Goal: Task Accomplishment & Management: Manage account settings

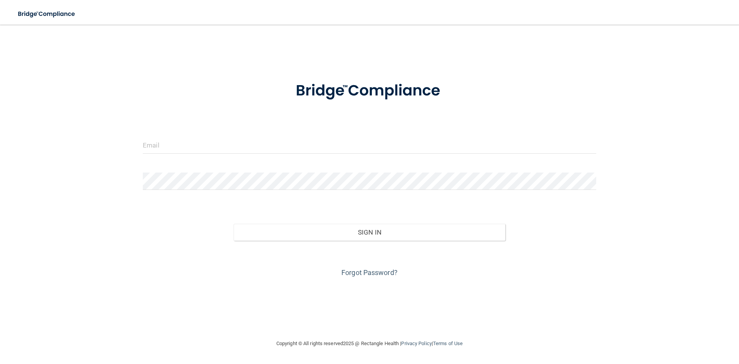
click at [170, 135] on form "Invalid email/password. You don't have permission to access that page. Sign In …" at bounding box center [370, 175] width 454 height 208
click at [166, 144] on input "email" at bounding box center [370, 144] width 454 height 17
click at [169, 146] on input "email" at bounding box center [370, 144] width 454 height 17
click at [162, 146] on input "email" at bounding box center [370, 144] width 454 height 17
click at [124, 67] on div "Invalid email/password. You don't have permission to access that page. Sign In …" at bounding box center [369, 181] width 708 height 299
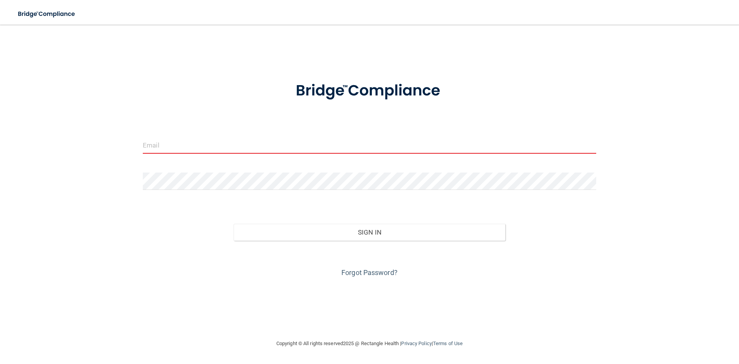
click at [205, 144] on input "email" at bounding box center [370, 144] width 454 height 17
click at [173, 151] on input "email" at bounding box center [370, 144] width 454 height 17
type input "Y"
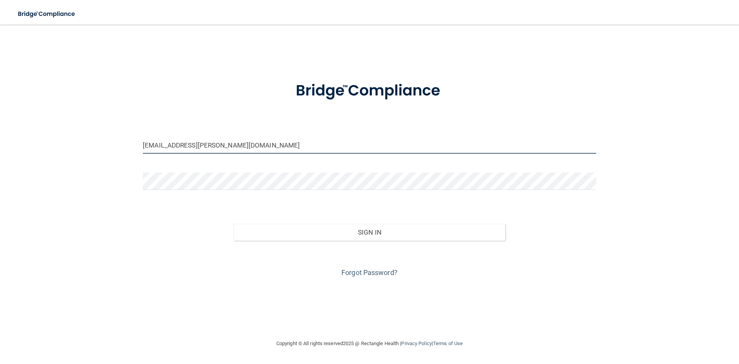
type input "[EMAIL_ADDRESS][PERSON_NAME][DOMAIN_NAME]"
click at [164, 168] on form "[PERSON_NAME][EMAIL_ADDRESS][PERSON_NAME][DOMAIN_NAME] Invalid email/password. …" at bounding box center [370, 175] width 454 height 208
click at [360, 270] on link "Forgot Password?" at bounding box center [370, 272] width 56 height 8
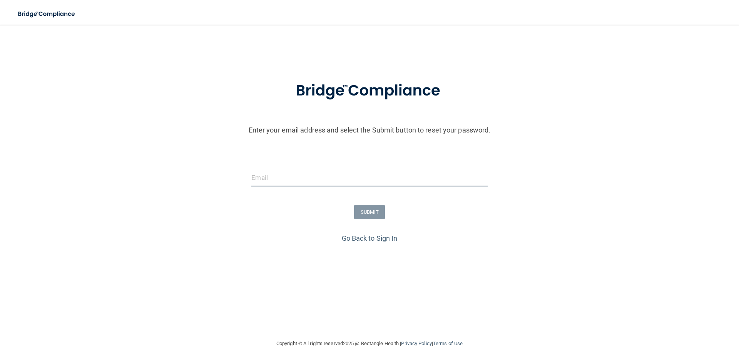
click at [281, 176] on input "email" at bounding box center [369, 177] width 236 height 17
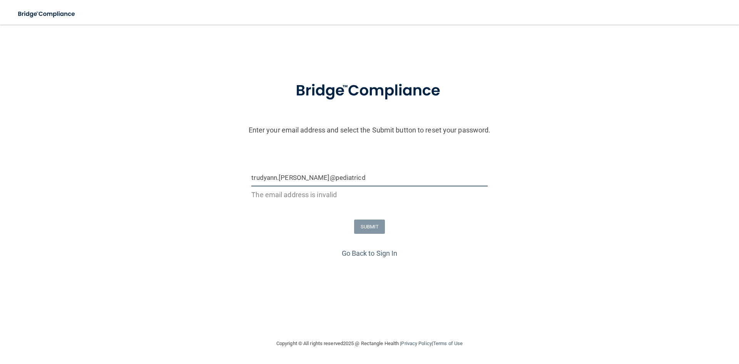
type input "[EMAIL_ADDRESS][PERSON_NAME][DOMAIN_NAME]"
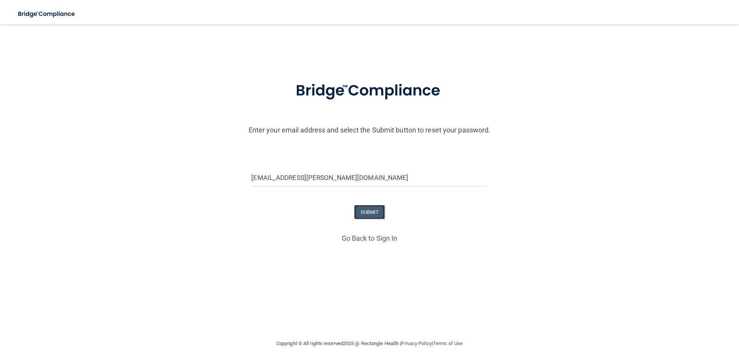
click at [363, 214] on button "SUBMIT" at bounding box center [369, 212] width 31 height 14
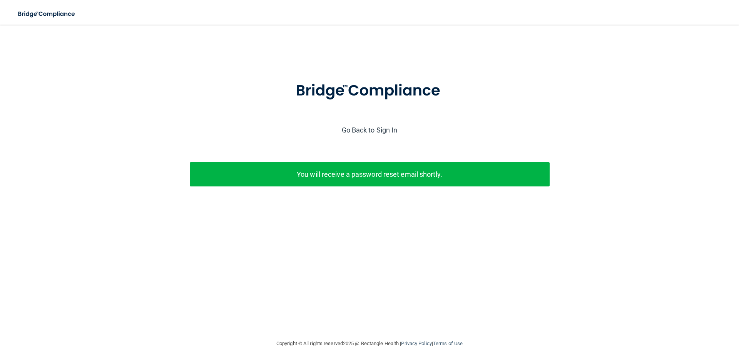
click at [354, 128] on link "Go Back to Sign In" at bounding box center [370, 130] width 56 height 8
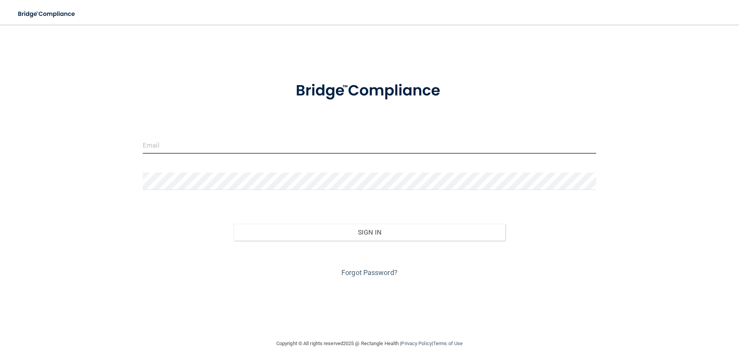
click at [215, 145] on input "email" at bounding box center [370, 144] width 454 height 17
type input "[EMAIL_ADDRESS][PERSON_NAME][DOMAIN_NAME]"
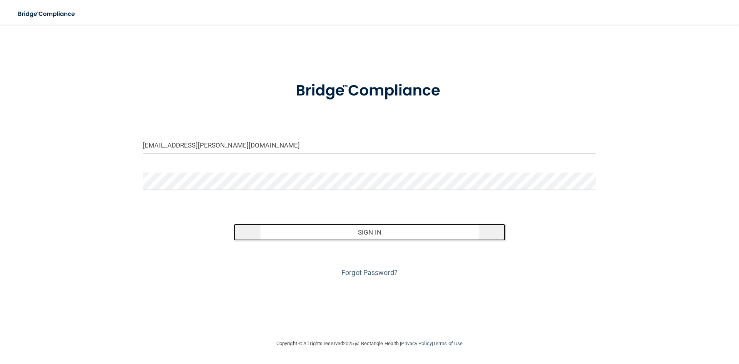
click at [379, 229] on button "Sign In" at bounding box center [370, 232] width 272 height 17
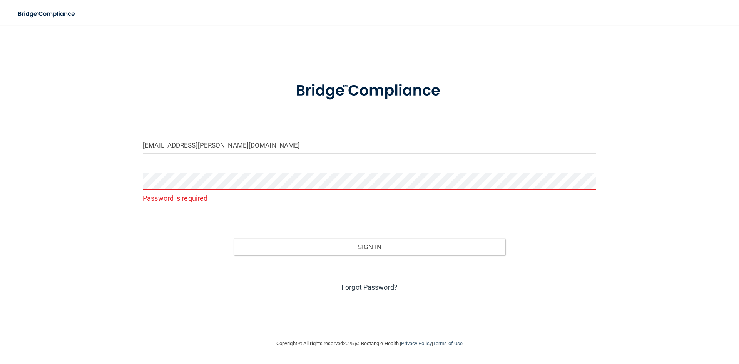
click at [362, 288] on link "Forgot Password?" at bounding box center [370, 287] width 56 height 8
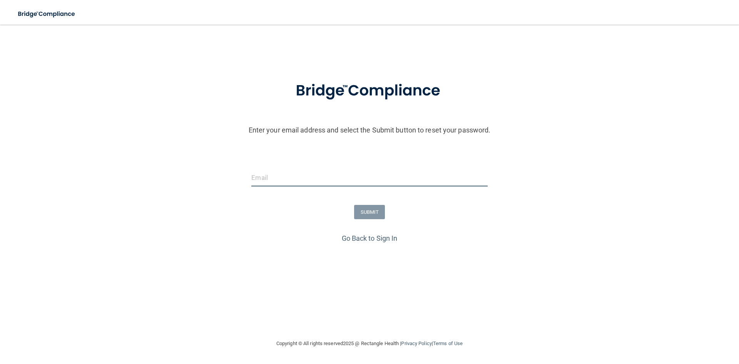
click at [268, 182] on input "email" at bounding box center [369, 177] width 236 height 17
type input "[EMAIL_ADDRESS][PERSON_NAME][DOMAIN_NAME]"
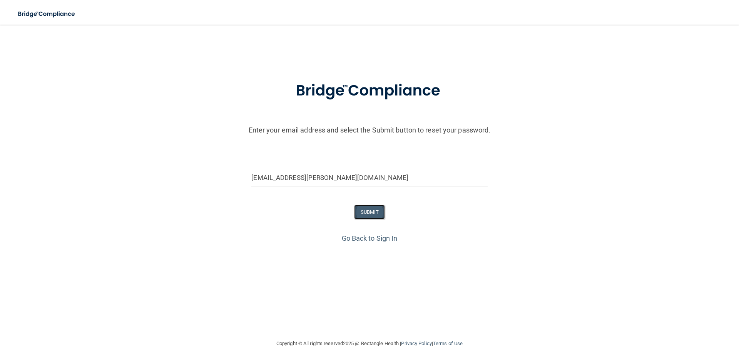
click at [374, 212] on button "SUBMIT" at bounding box center [369, 212] width 31 height 14
